Goal: Task Accomplishment & Management: Use online tool/utility

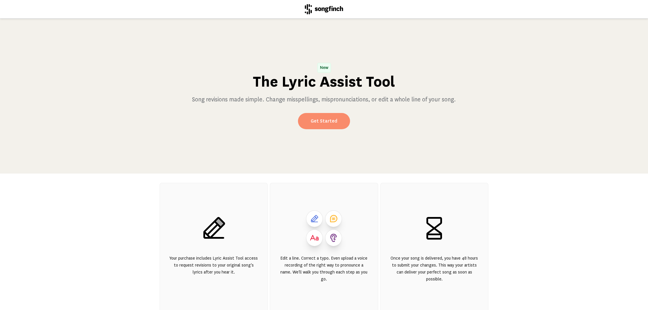
click at [324, 119] on link "Get Started" at bounding box center [324, 121] width 52 height 16
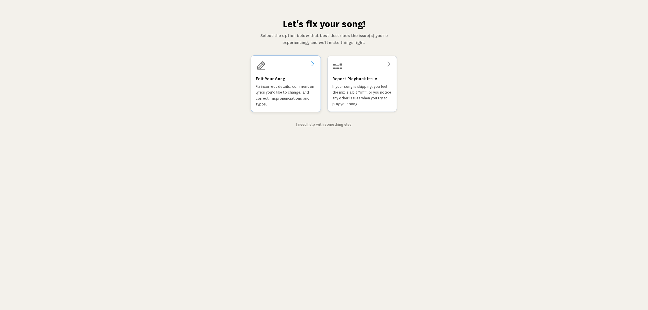
click at [288, 83] on div "Edit Your Song Fix incorrect details, comment on lyrics you'd like to change, a…" at bounding box center [286, 92] width 60 height 32
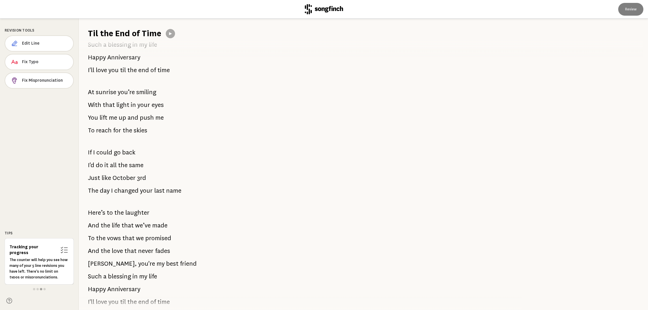
scroll to position [438, 0]
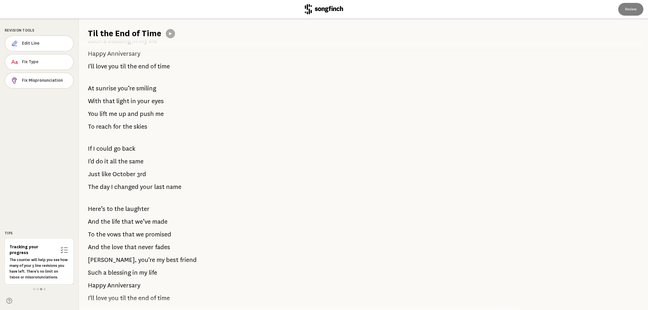
click at [166, 187] on span "name" at bounding box center [173, 187] width 15 height 12
click at [34, 44] on span "Edit Line" at bounding box center [45, 43] width 46 height 6
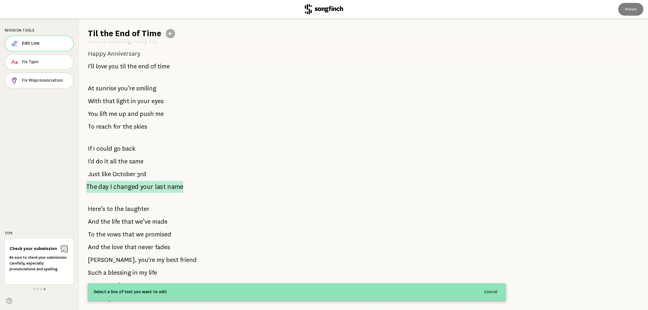
click at [167, 188] on span "name" at bounding box center [175, 187] width 16 height 12
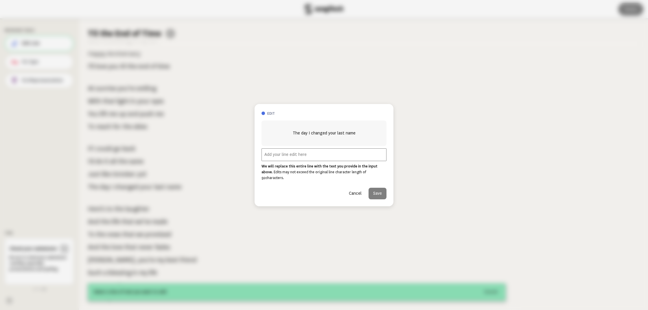
click at [297, 158] on input "text" at bounding box center [324, 154] width 125 height 13
click at [357, 191] on button "Cancel" at bounding box center [355, 193] width 22 height 12
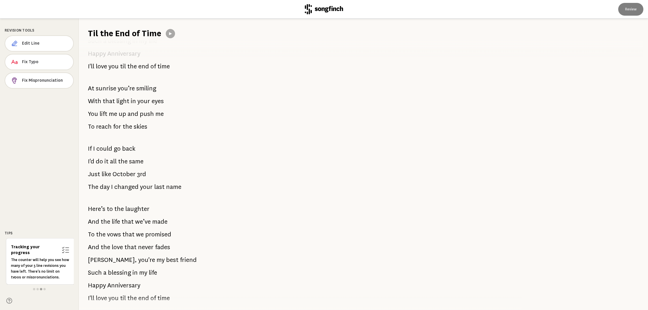
scroll to position [461, 0]
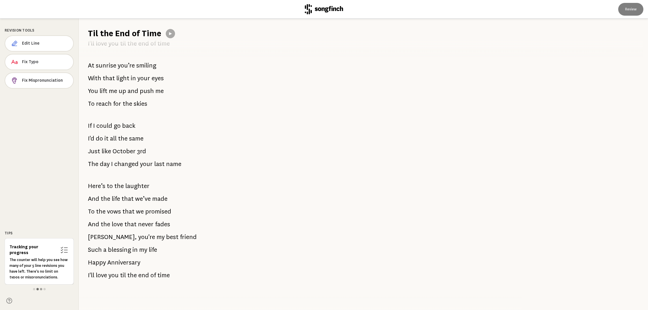
click at [38, 288] on span at bounding box center [37, 289] width 2 height 2
click at [36, 289] on div at bounding box center [39, 288] width 69 height 5
click at [35, 288] on span at bounding box center [34, 289] width 2 height 2
click at [157, 163] on span "last" at bounding box center [159, 164] width 10 height 12
click at [134, 164] on span "changed" at bounding box center [126, 164] width 24 height 12
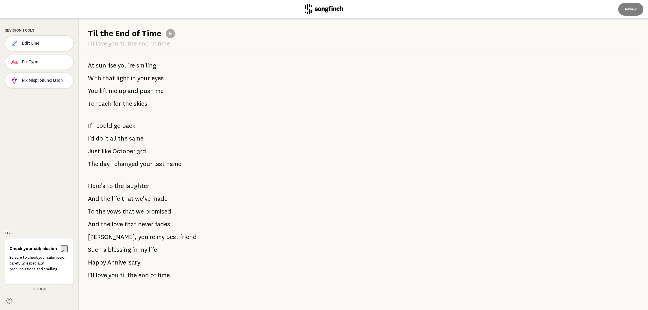
click at [41, 289] on span at bounding box center [41, 289] width 2 height 2
click at [37, 288] on span at bounding box center [37, 289] width 2 height 2
click at [33, 44] on span "Edit Line" at bounding box center [45, 43] width 46 height 6
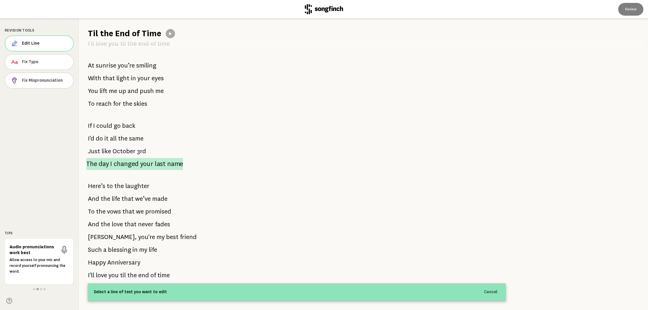
click at [129, 165] on span "changed" at bounding box center [126, 164] width 25 height 12
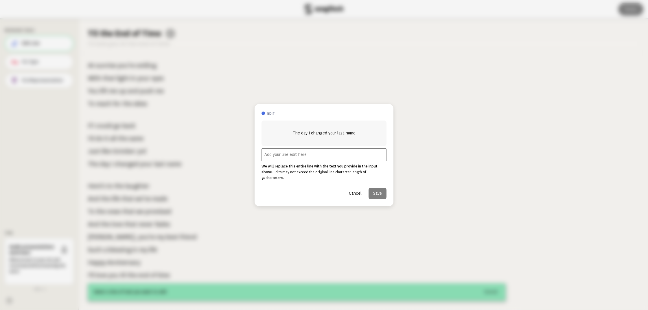
click at [308, 158] on input "text" at bounding box center [324, 154] width 125 height 13
click at [353, 190] on button "Cancel" at bounding box center [355, 193] width 22 height 12
